Goal: Task Accomplishment & Management: Manage account settings

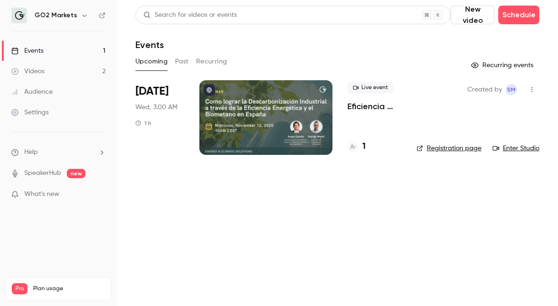
click at [154, 92] on span "[DATE]" at bounding box center [151, 91] width 33 height 15
click at [213, 134] on div at bounding box center [265, 117] width 133 height 75
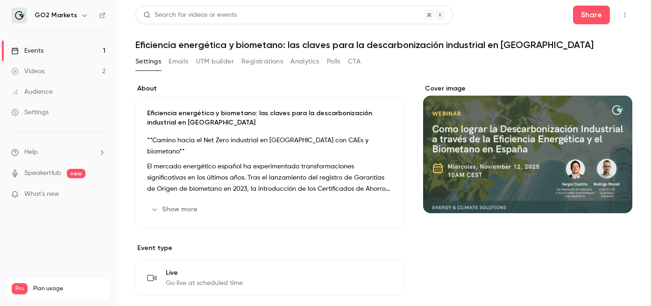
click at [179, 63] on button "Emails" at bounding box center [179, 61] width 20 height 15
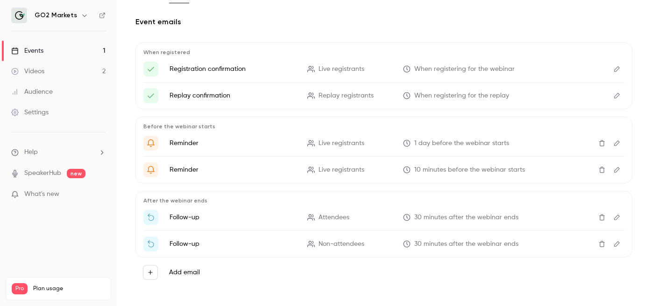
scroll to position [73, 0]
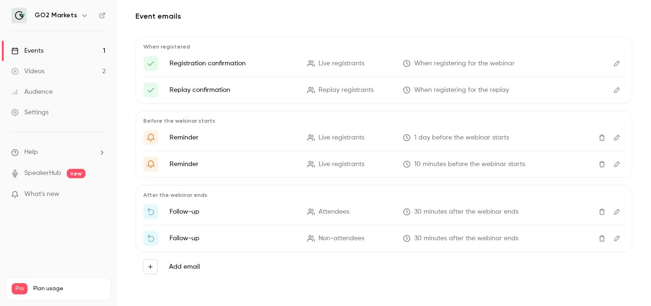
click at [411, 66] on p "When registering for the webinar" at bounding box center [466, 64] width 127 height 10
click at [557, 70] on div "Here's your access link to {{ event_name }}!" at bounding box center [616, 63] width 15 height 15
click at [557, 67] on button "Edit" at bounding box center [616, 63] width 15 height 15
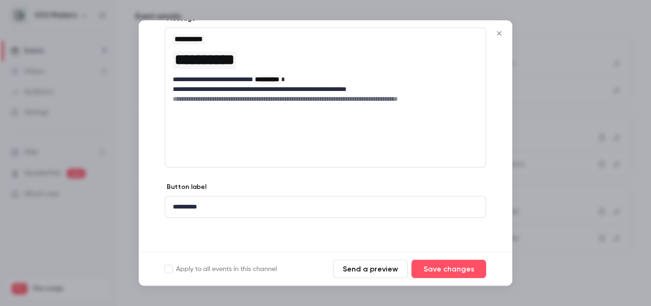
scroll to position [0, 0]
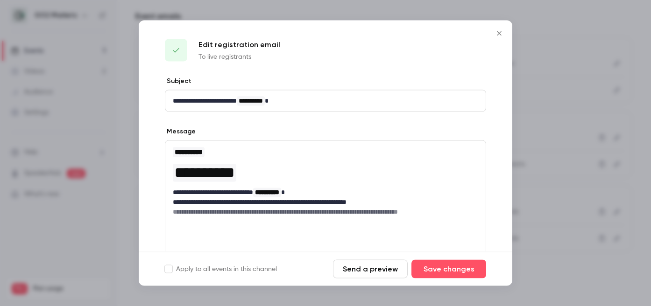
click at [496, 32] on icon "Close" at bounding box center [498, 33] width 11 height 7
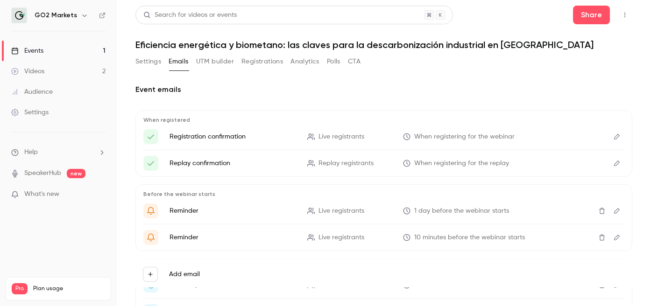
click at [246, 65] on button "Registrations" at bounding box center [262, 61] width 42 height 15
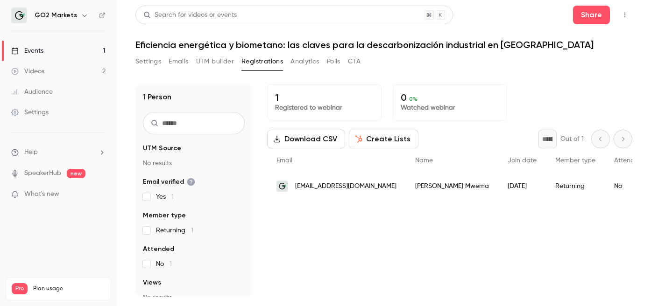
click at [325, 59] on div "Settings Emails UTM builder Registrations Analytics Polls CTA" at bounding box center [247, 61] width 225 height 15
click at [330, 61] on button "Polls" at bounding box center [334, 61] width 14 height 15
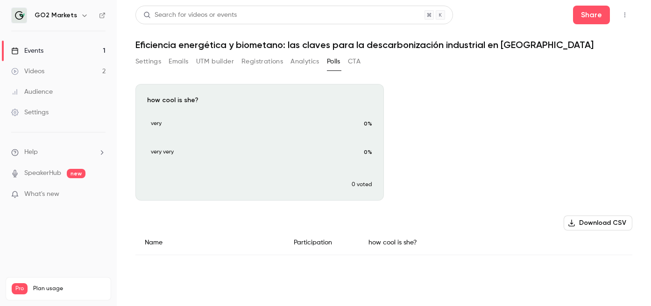
click at [299, 63] on button "Analytics" at bounding box center [304, 61] width 29 height 15
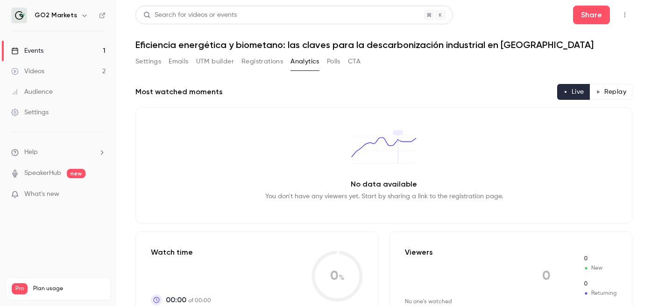
click at [331, 62] on button "Polls" at bounding box center [334, 61] width 14 height 15
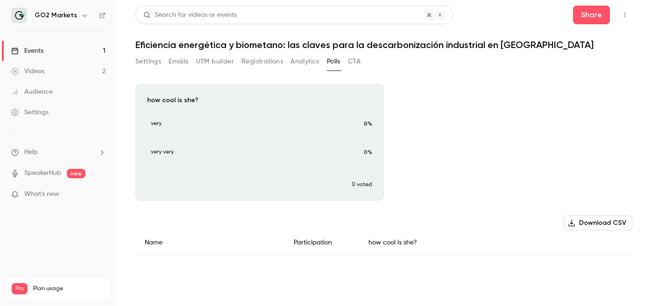
click at [306, 62] on button "Analytics" at bounding box center [304, 61] width 29 height 15
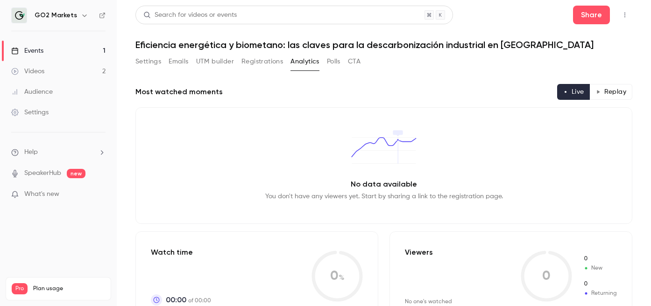
click at [185, 63] on button "Emails" at bounding box center [179, 61] width 20 height 15
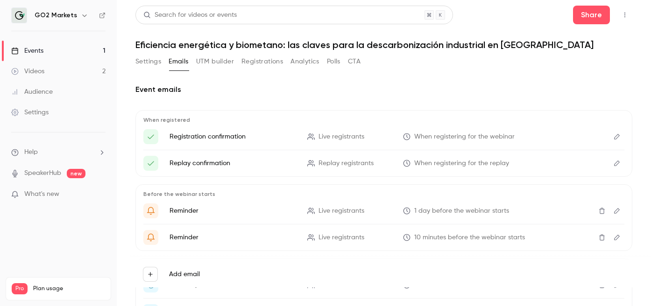
click at [557, 166] on icon "Edit" at bounding box center [616, 163] width 7 height 7
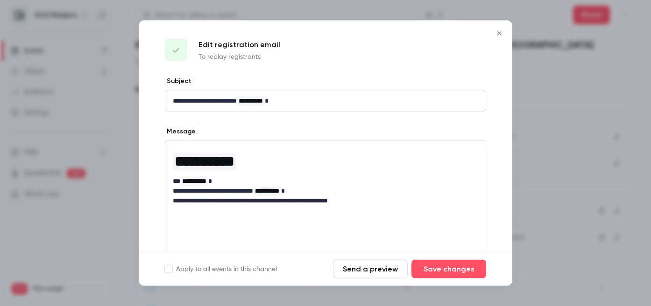
click at [74, 127] on div at bounding box center [325, 153] width 651 height 306
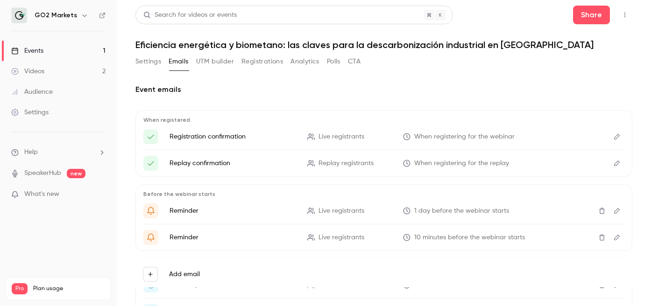
click at [557, 135] on icon "Edit" at bounding box center [616, 137] width 7 height 7
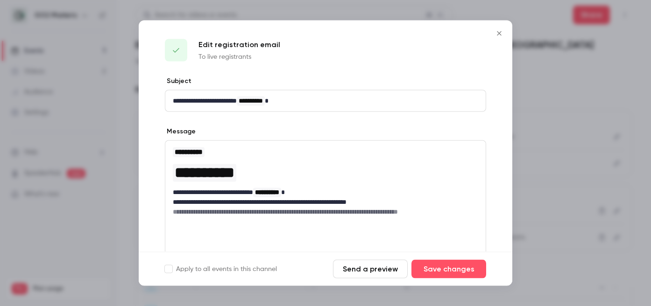
click at [501, 41] on button "Close" at bounding box center [499, 33] width 19 height 19
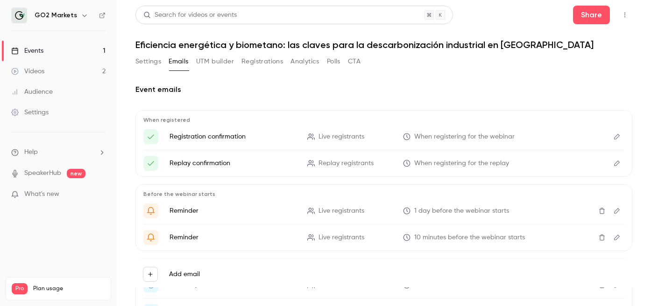
click at [38, 112] on div "Settings" at bounding box center [29, 112] width 37 height 9
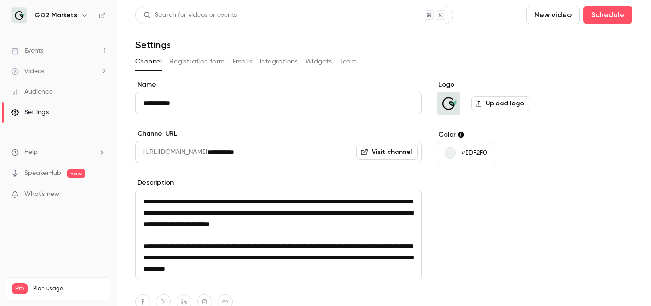
click at [189, 57] on button "Registration form" at bounding box center [197, 61] width 56 height 15
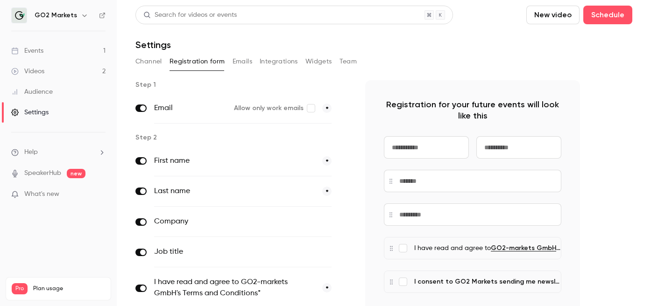
click at [238, 68] on button "Emails" at bounding box center [242, 61] width 20 height 15
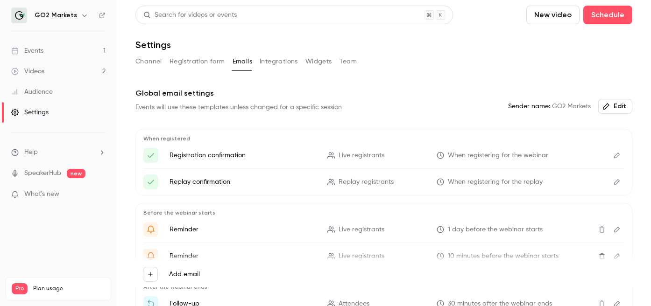
click at [279, 61] on button "Integrations" at bounding box center [279, 61] width 38 height 15
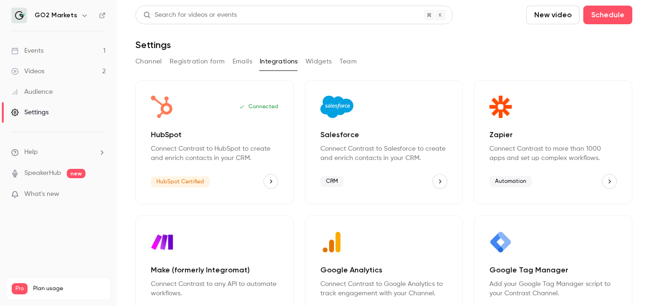
click at [243, 56] on button "Emails" at bounding box center [242, 61] width 20 height 15
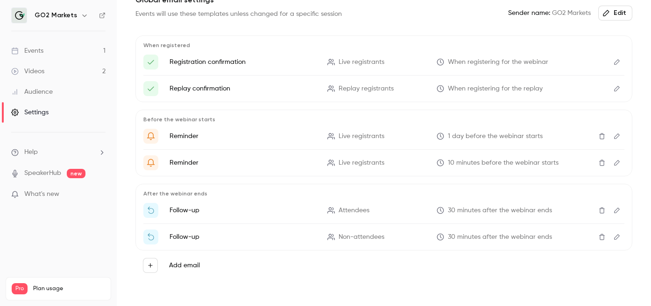
scroll to position [94, 0]
click at [557, 61] on icon "Edit" at bounding box center [616, 61] width 7 height 7
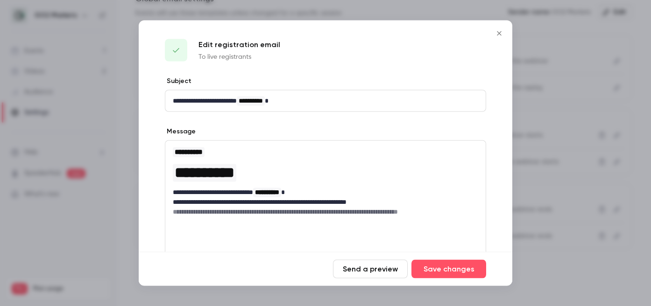
scroll to position [113, 0]
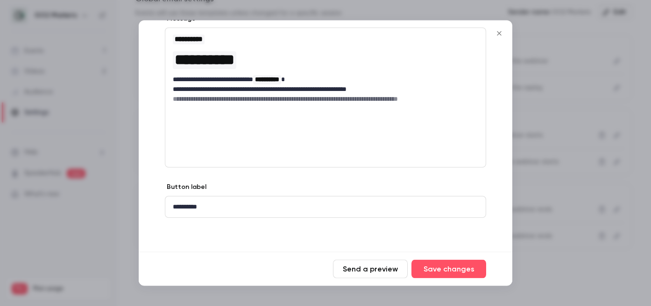
click at [532, 152] on div at bounding box center [325, 153] width 651 height 306
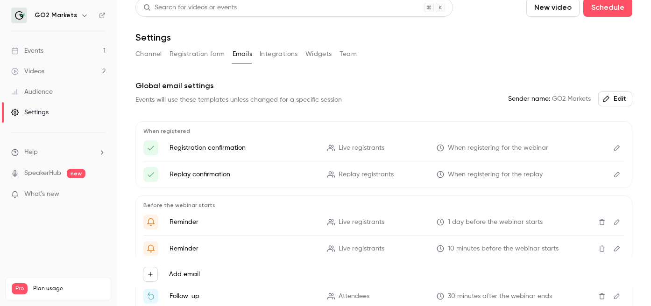
scroll to position [0, 0]
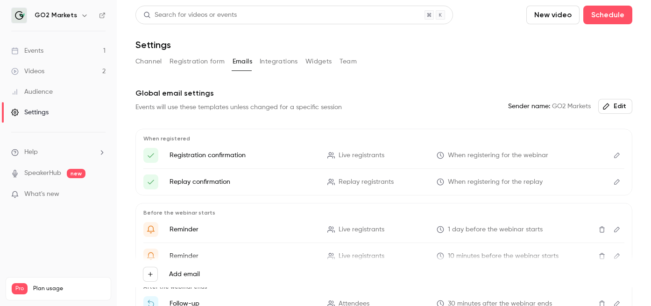
click at [180, 61] on button "Registration form" at bounding box center [197, 61] width 56 height 15
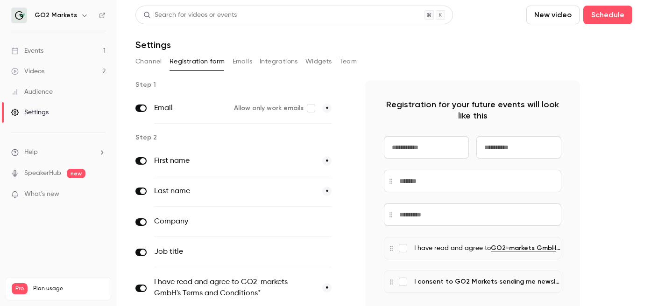
click at [147, 60] on button "Channel" at bounding box center [148, 61] width 27 height 15
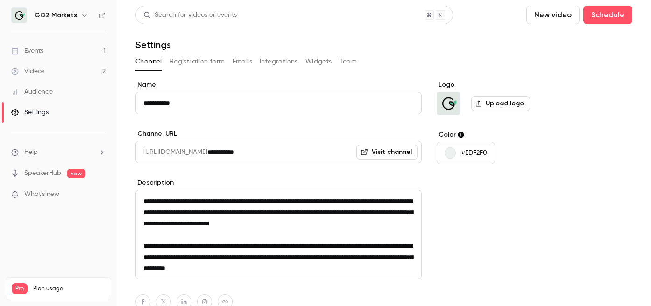
click at [212, 57] on button "Registration form" at bounding box center [197, 61] width 56 height 15
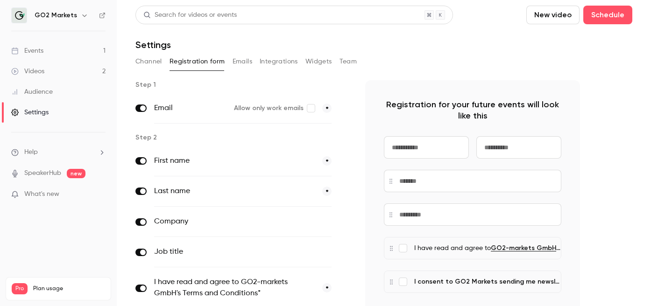
click at [236, 61] on button "Emails" at bounding box center [242, 61] width 20 height 15
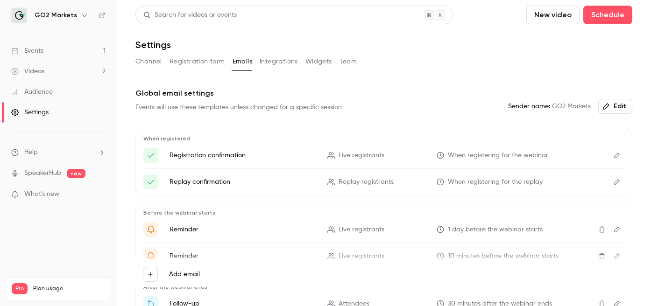
click at [557, 156] on icon "Edit" at bounding box center [616, 155] width 7 height 7
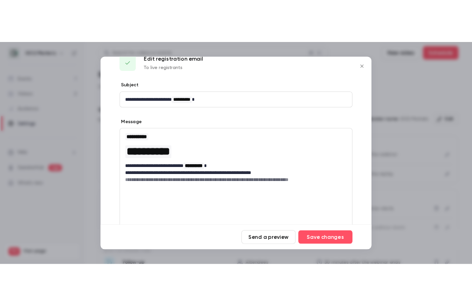
scroll to position [21, 0]
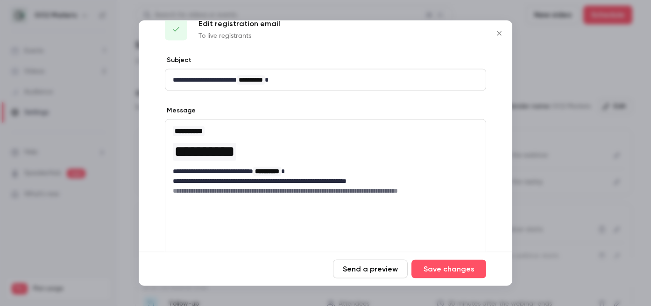
click at [479, 218] on div "**********" at bounding box center [325, 190] width 321 height 140
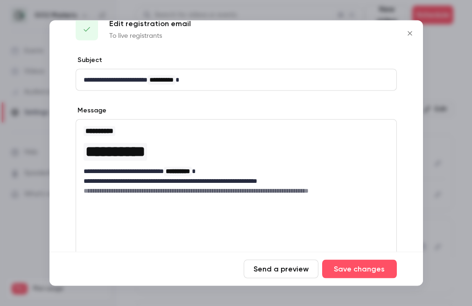
click at [129, 145] on span "**********" at bounding box center [115, 151] width 60 height 15
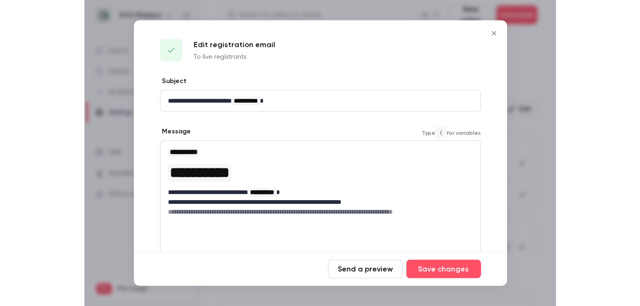
scroll to position [2, 0]
